Goal: Obtain resource: Download file/media

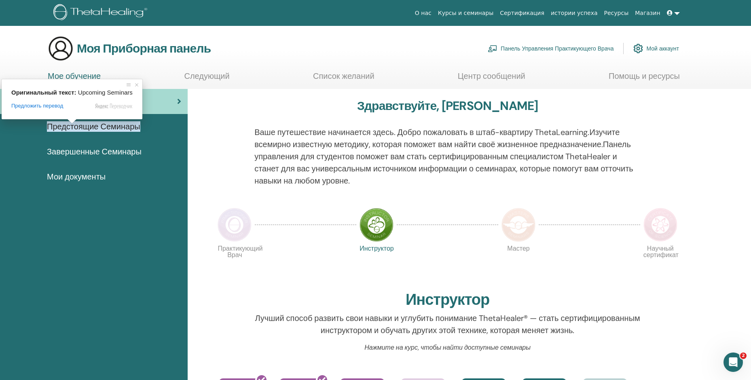
click at [74, 151] on ya-tr-span "Завершенные Семинары" at bounding box center [94, 151] width 95 height 11
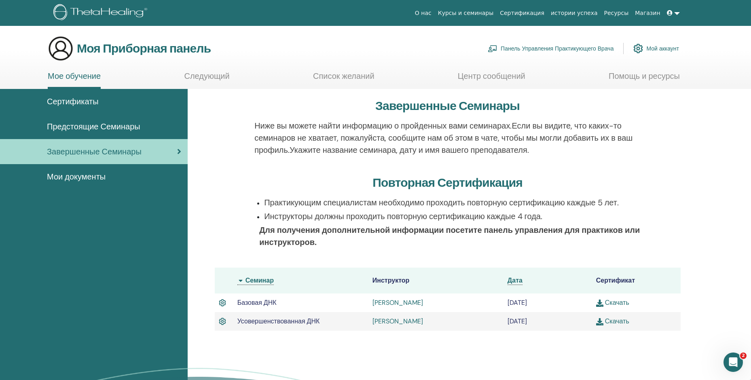
click at [221, 302] on img at bounding box center [222, 303] width 7 height 11
click at [222, 303] on img at bounding box center [222, 303] width 7 height 11
click at [223, 303] on img at bounding box center [222, 303] width 7 height 11
click at [84, 177] on ya-tr-span "Мои документы" at bounding box center [76, 177] width 59 height 11
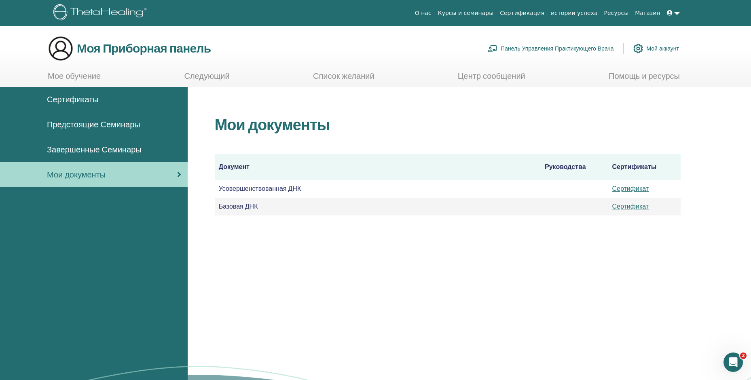
click at [223, 206] on ya-tr-span "Базовая ДНК" at bounding box center [238, 206] width 39 height 8
drag, startPoint x: 267, startPoint y: 206, endPoint x: 219, endPoint y: 208, distance: 48.6
click at [219, 208] on td "Базовая ДНК" at bounding box center [378, 207] width 326 height 18
copy ya-tr-span "Базовая ДНК"
click at [201, 74] on ya-tr-span "Следующий" at bounding box center [206, 76] width 45 height 11
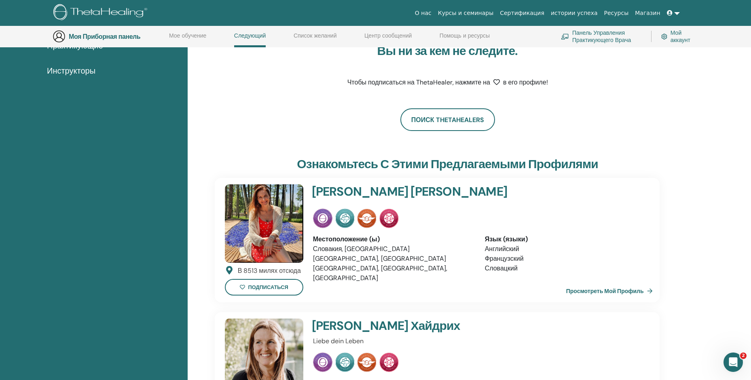
scroll to position [62, 0]
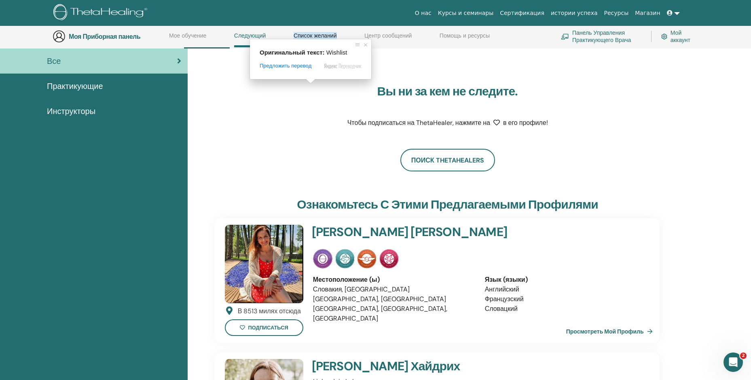
click at [304, 34] on ya-tr-span "Список желаний" at bounding box center [315, 35] width 43 height 7
